Goal: Navigation & Orientation: Locate item on page

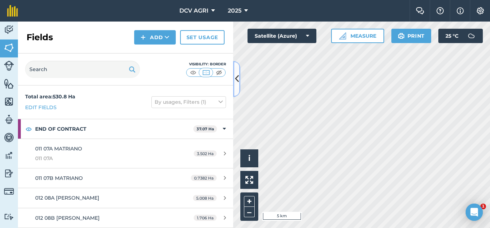
click at [236, 79] on icon at bounding box center [237, 79] width 4 height 13
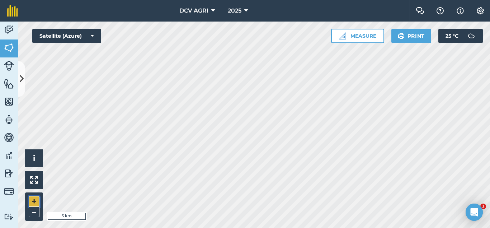
click at [38, 203] on button "+" at bounding box center [34, 201] width 11 height 11
click at [31, 200] on button "+" at bounding box center [34, 201] width 11 height 11
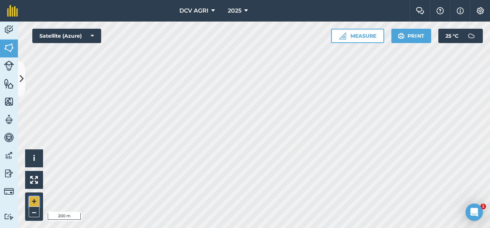
click at [31, 200] on button "+" at bounding box center [34, 201] width 11 height 11
click at [34, 211] on button "–" at bounding box center [34, 212] width 11 height 10
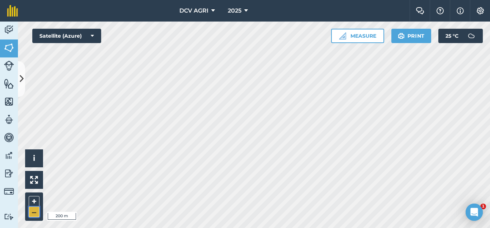
click at [34, 211] on button "–" at bounding box center [34, 212] width 11 height 10
click at [342, 36] on div "Hello i © 2025 TomTom, Microsoft 500 m + – Satellite (Azure) Measure Print 25 °…" at bounding box center [254, 125] width 473 height 206
click at [253, 19] on div "DCV AGRI 2025 Farm Chat Help Info Settings DCV AGRI - 2025 Reproduced with the …" at bounding box center [245, 114] width 490 height 228
click at [32, 201] on button "+" at bounding box center [34, 201] width 11 height 11
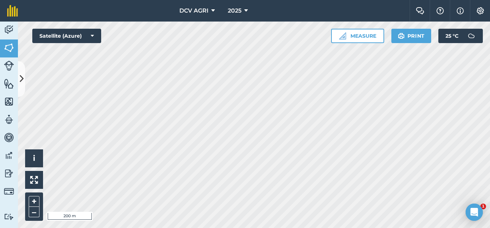
click at [365, 18] on div "DCV AGRI 2025 Farm Chat Help Info Settings DCV AGRI - 2025 Reproduced with the …" at bounding box center [245, 114] width 490 height 228
click at [35, 201] on button "+" at bounding box center [34, 201] width 11 height 11
